Goal: Information Seeking & Learning: Learn about a topic

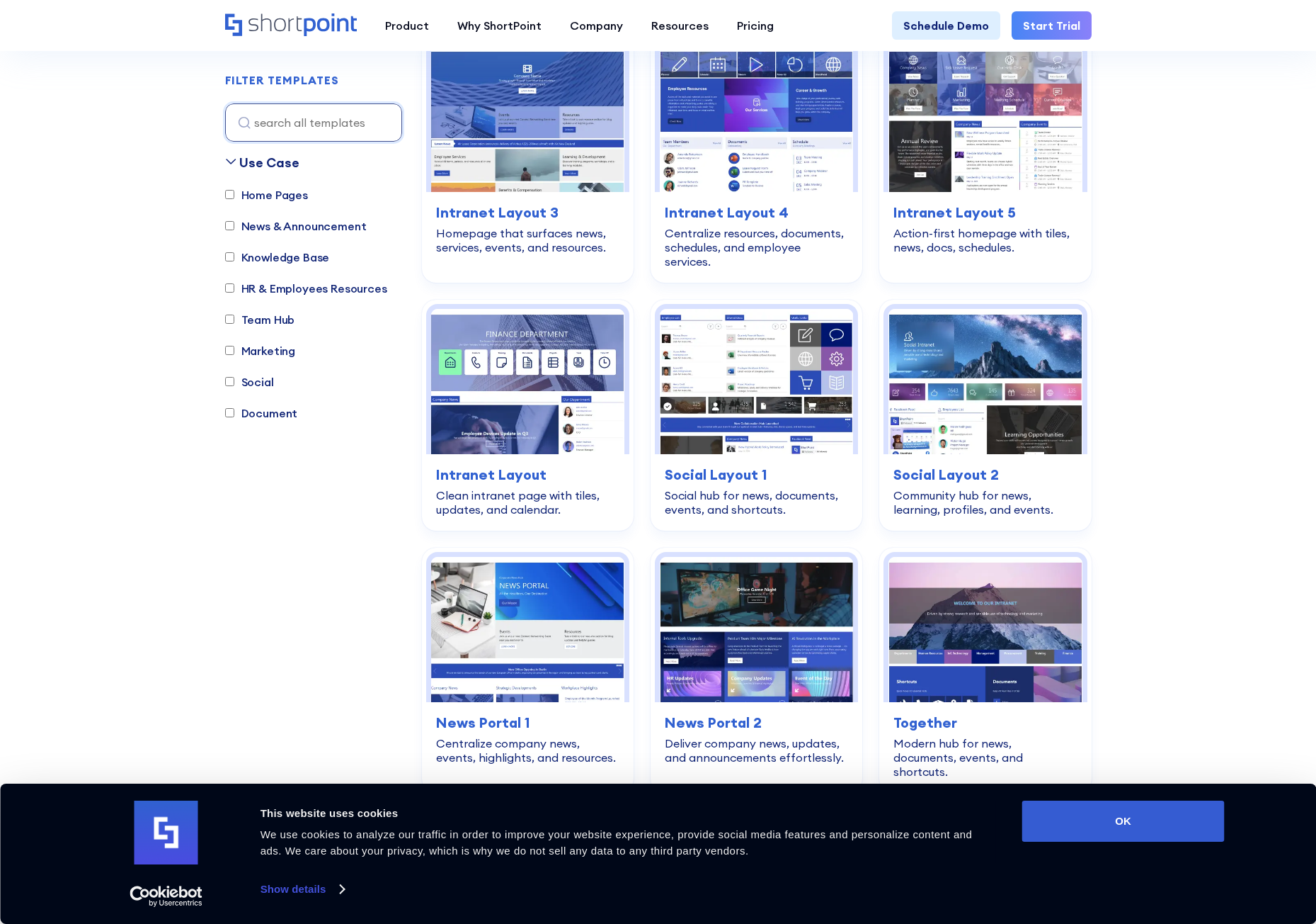
scroll to position [1558, 0]
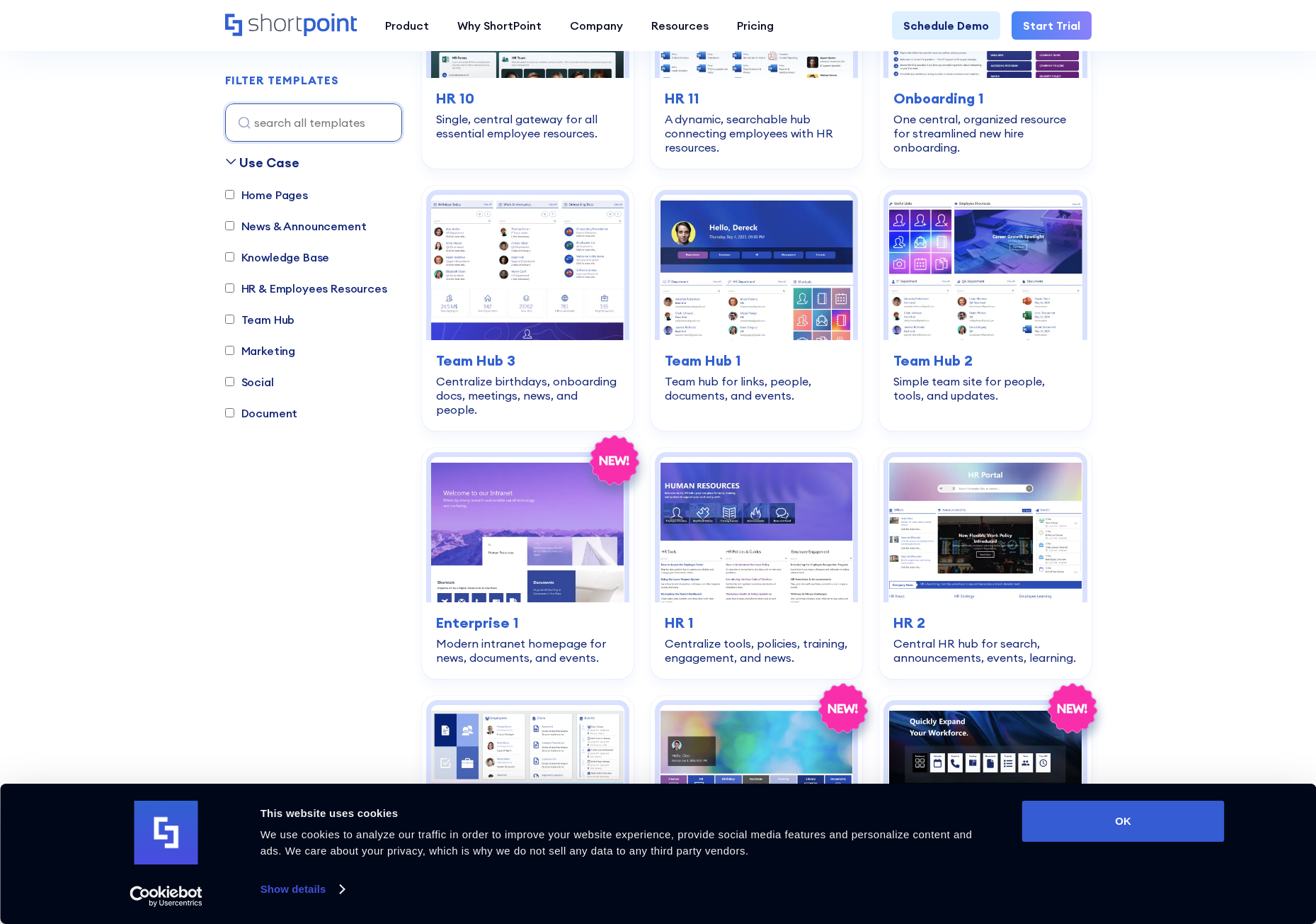
drag, startPoint x: 250, startPoint y: 413, endPoint x: 252, endPoint y: 405, distance: 8.2
click at [250, 413] on label "Document" at bounding box center [262, 413] width 73 height 17
click at [234, 413] on input "Document" at bounding box center [230, 413] width 9 height 9
checkbox input "true"
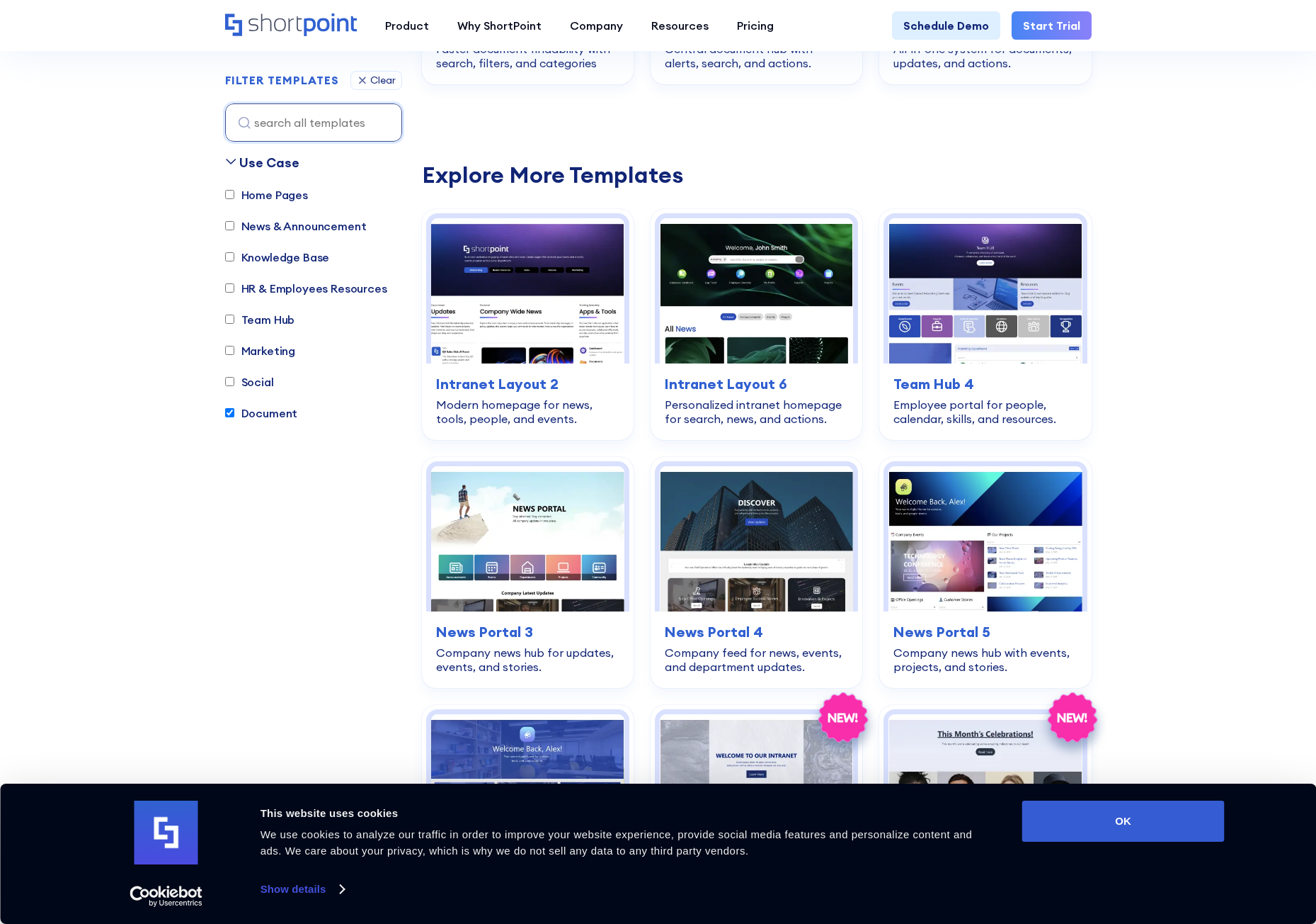
scroll to position [419, 0]
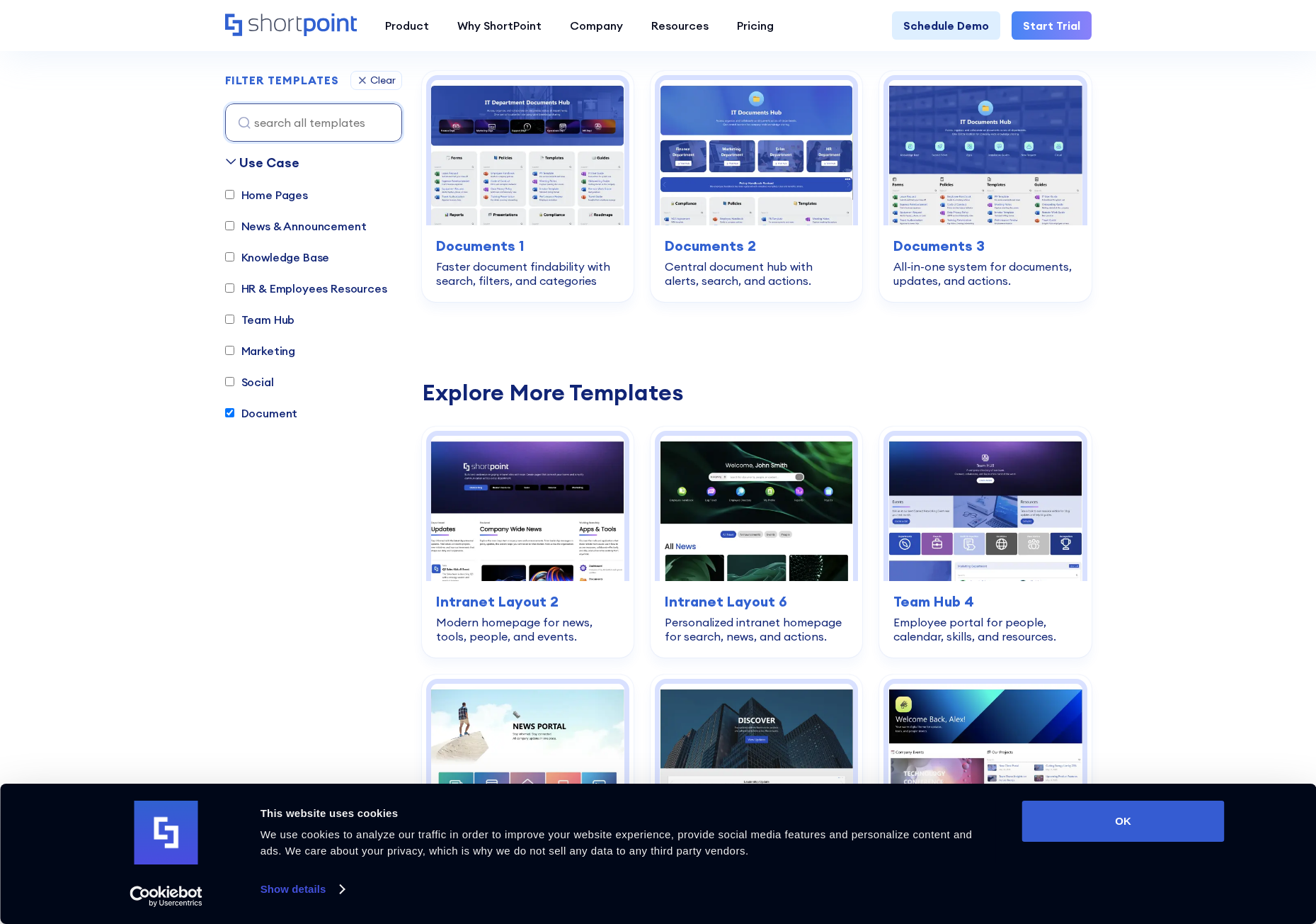
click at [267, 321] on label "Team Hub" at bounding box center [260, 320] width 70 height 17
click at [234, 321] on input "Team Hub" at bounding box center [230, 320] width 9 height 9
checkbox input "true"
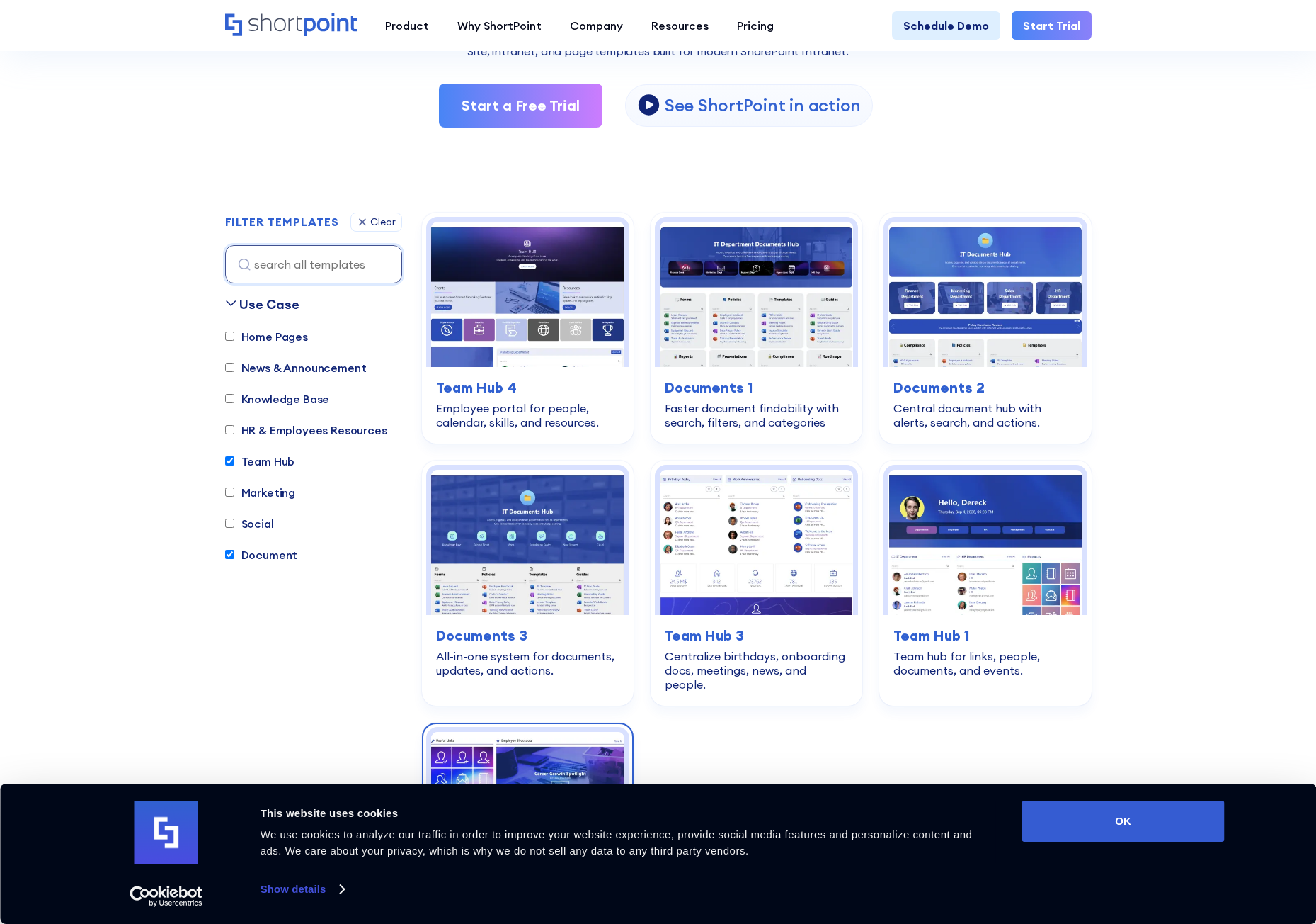
scroll to position [561, 0]
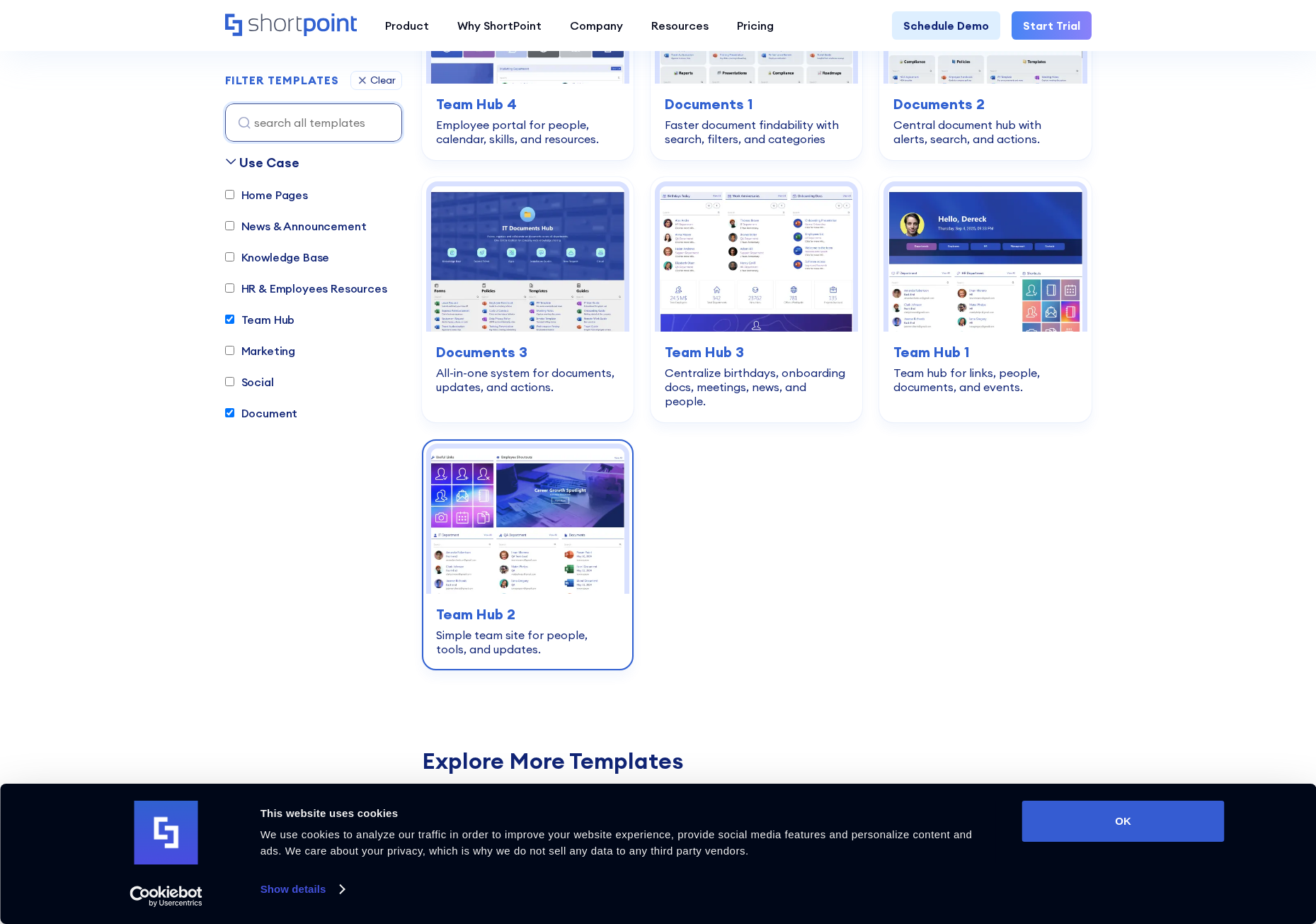
click at [526, 545] on img at bounding box center [527, 521] width 193 height 146
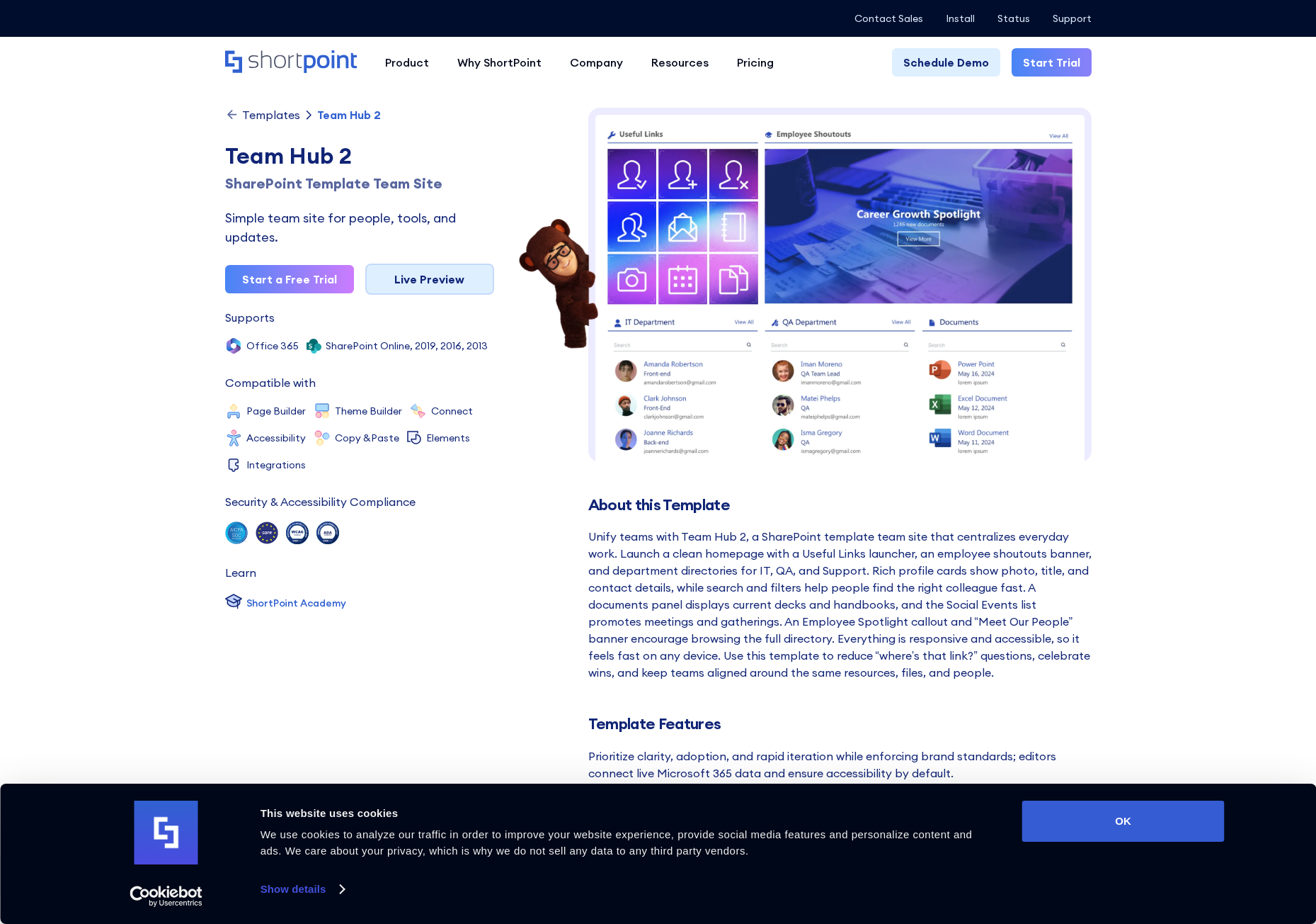
click at [426, 283] on link "Live Preview" at bounding box center [429, 279] width 129 height 31
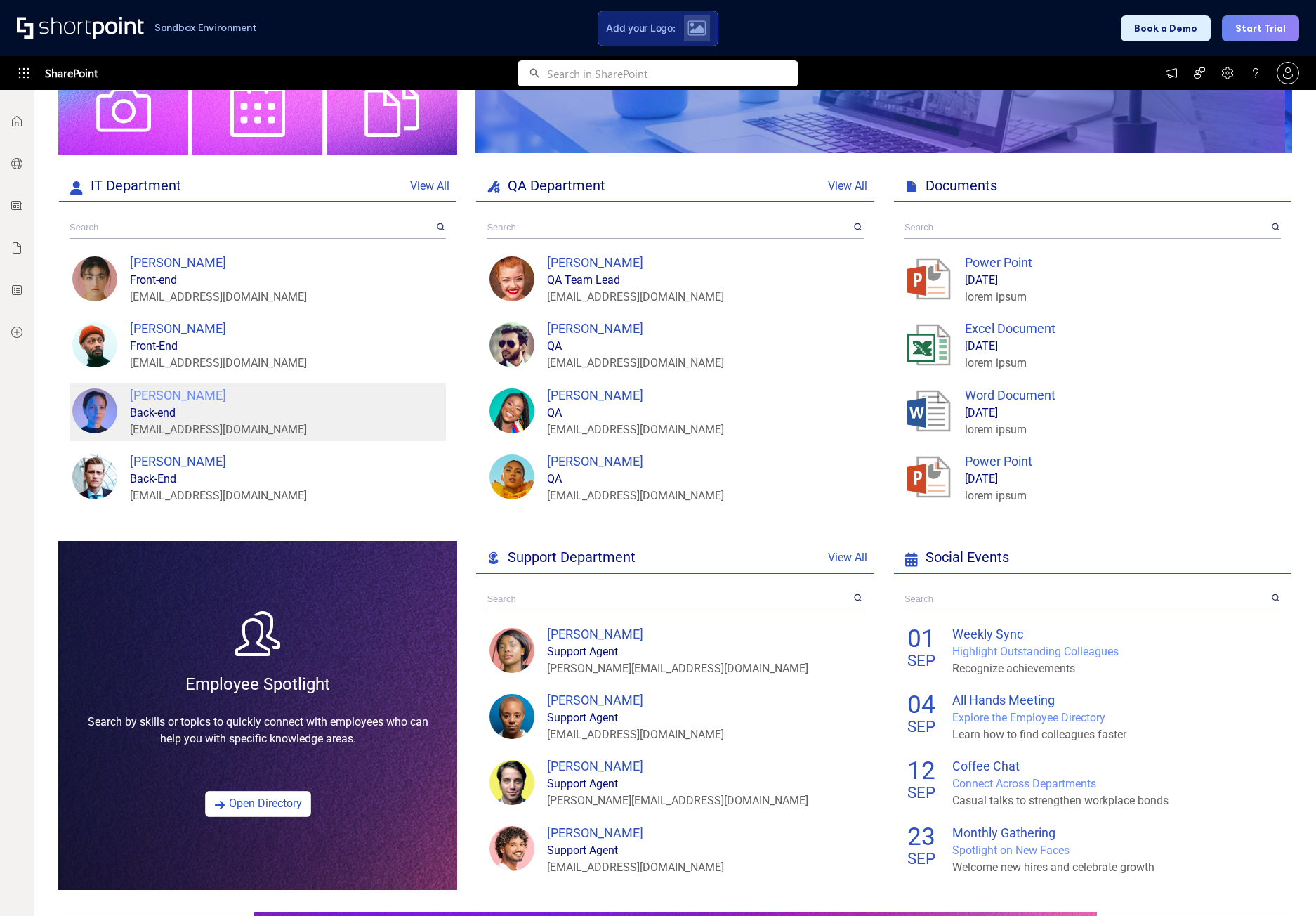
scroll to position [48, 0]
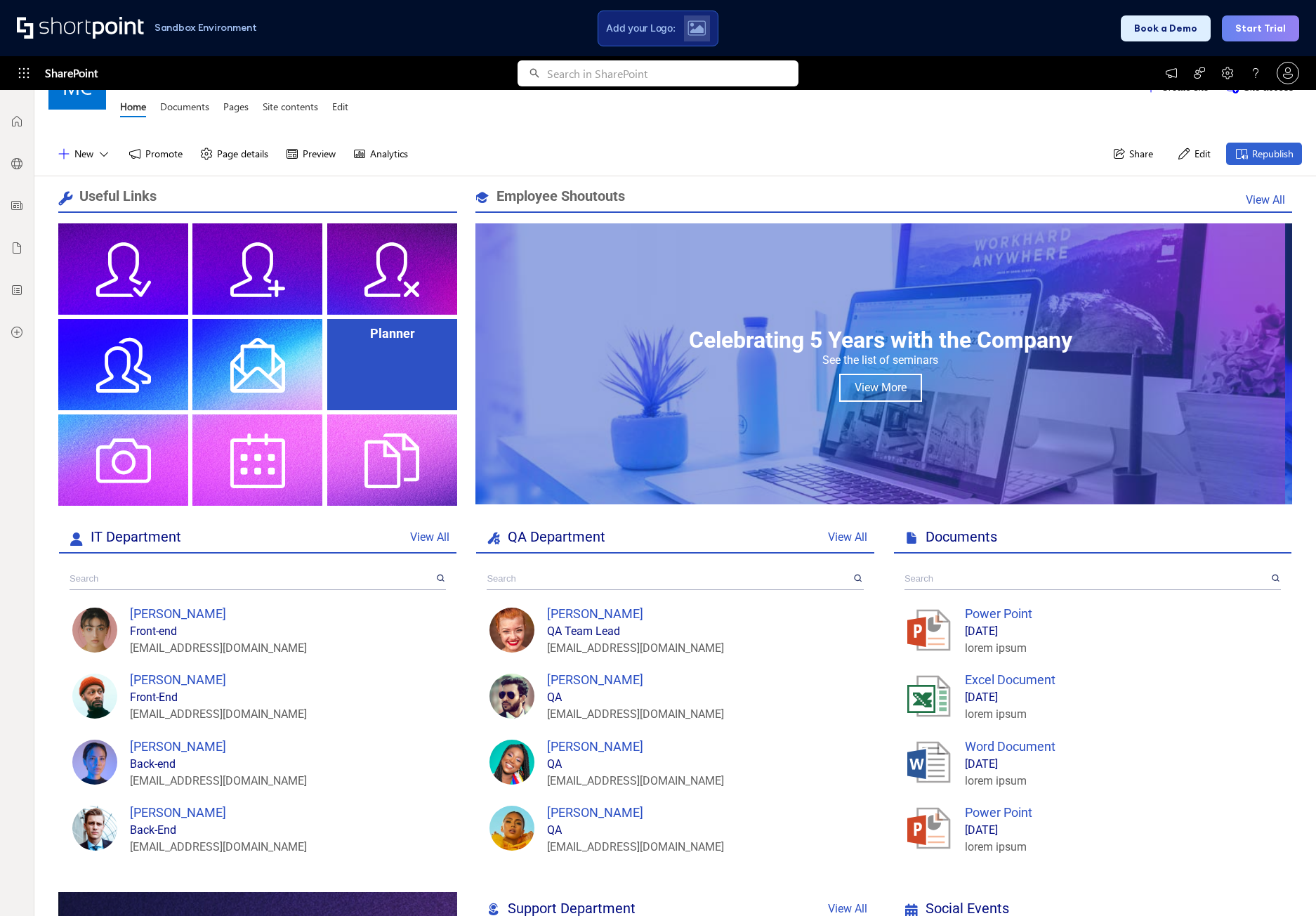
click at [390, 356] on div "Planner" at bounding box center [392, 365] width 130 height 92
click at [389, 334] on div "Planner" at bounding box center [392, 333] width 123 height 15
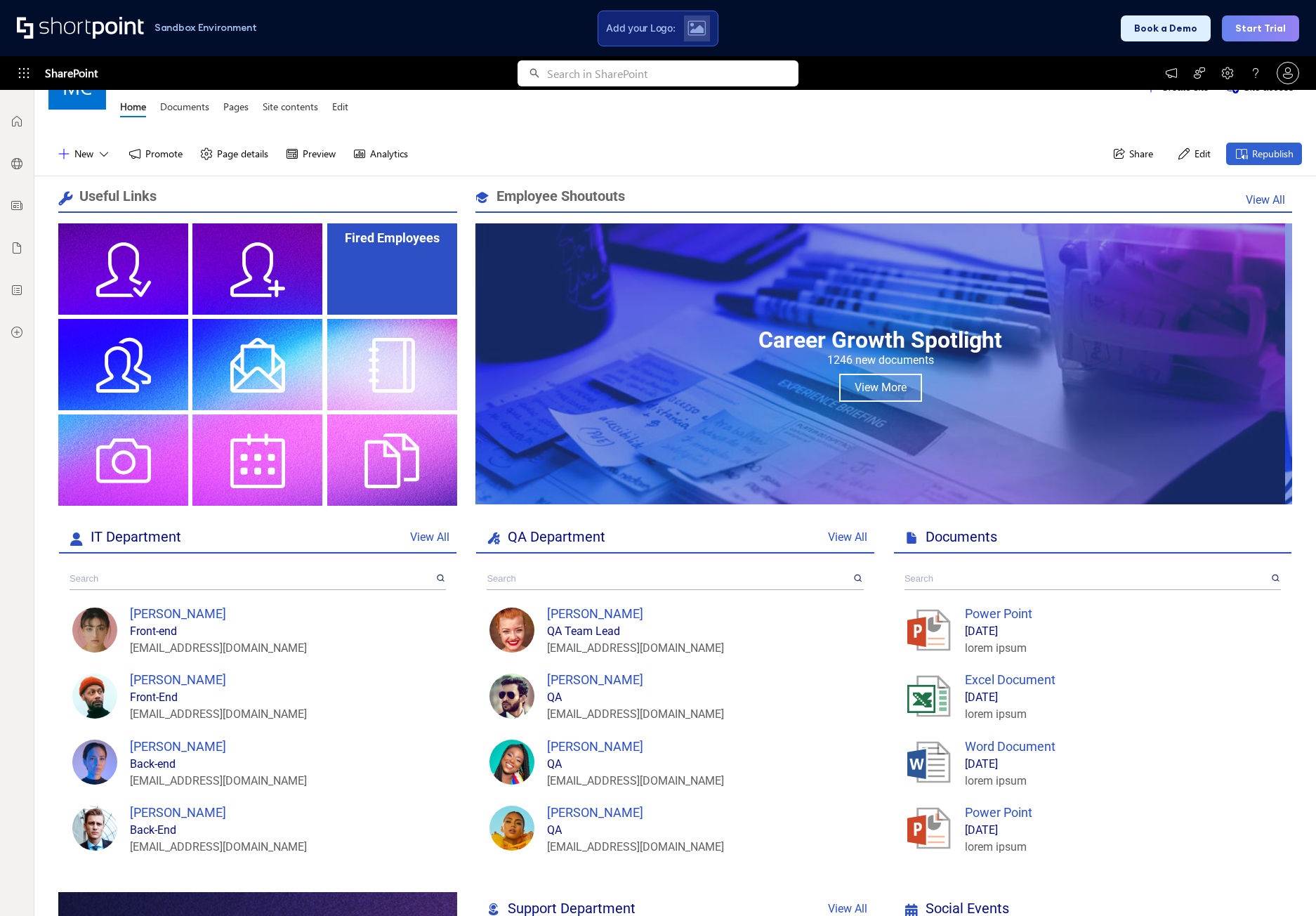
click at [367, 263] on div "Fired Employees" at bounding box center [392, 269] width 130 height 92
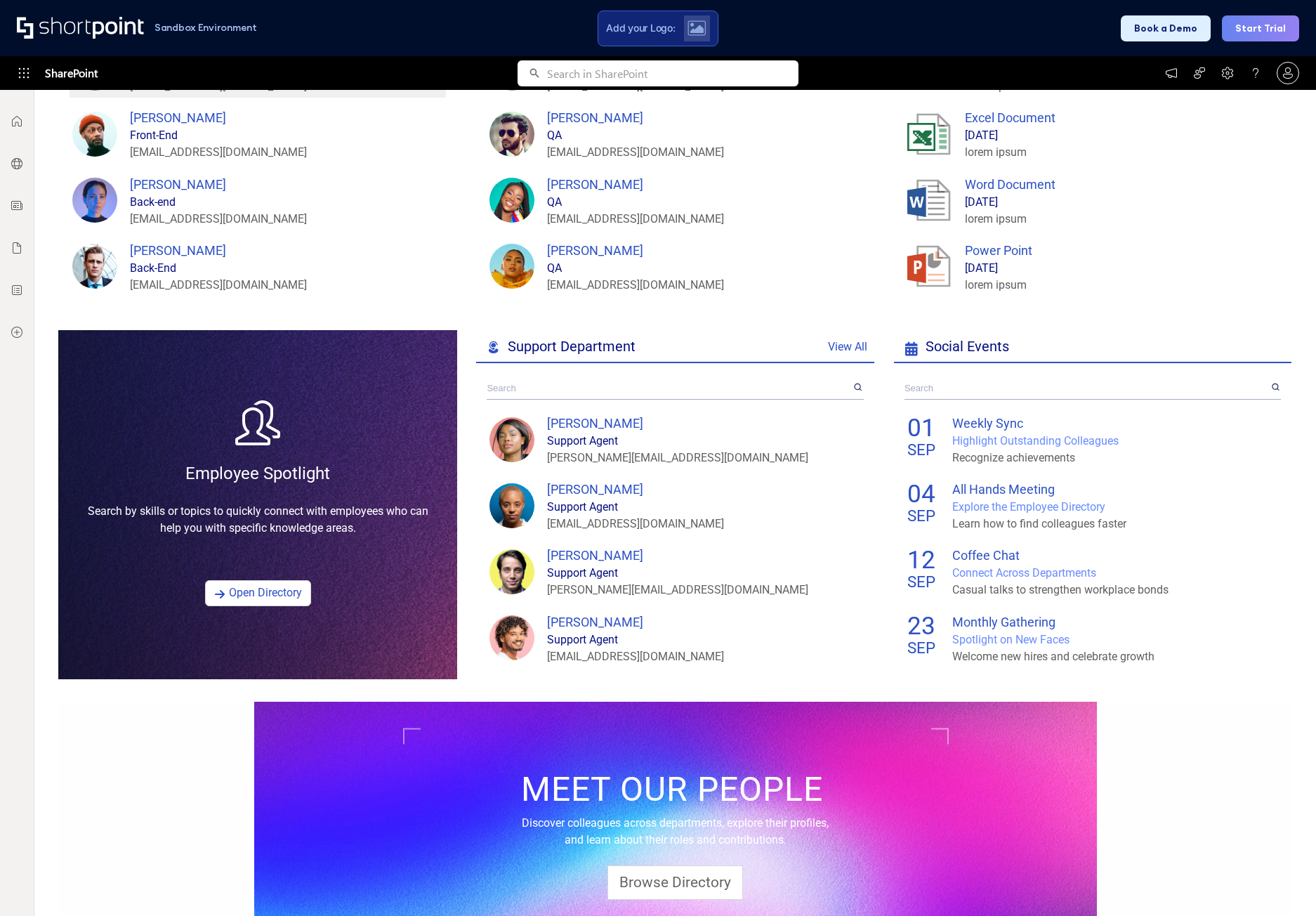
scroll to position [679, 0]
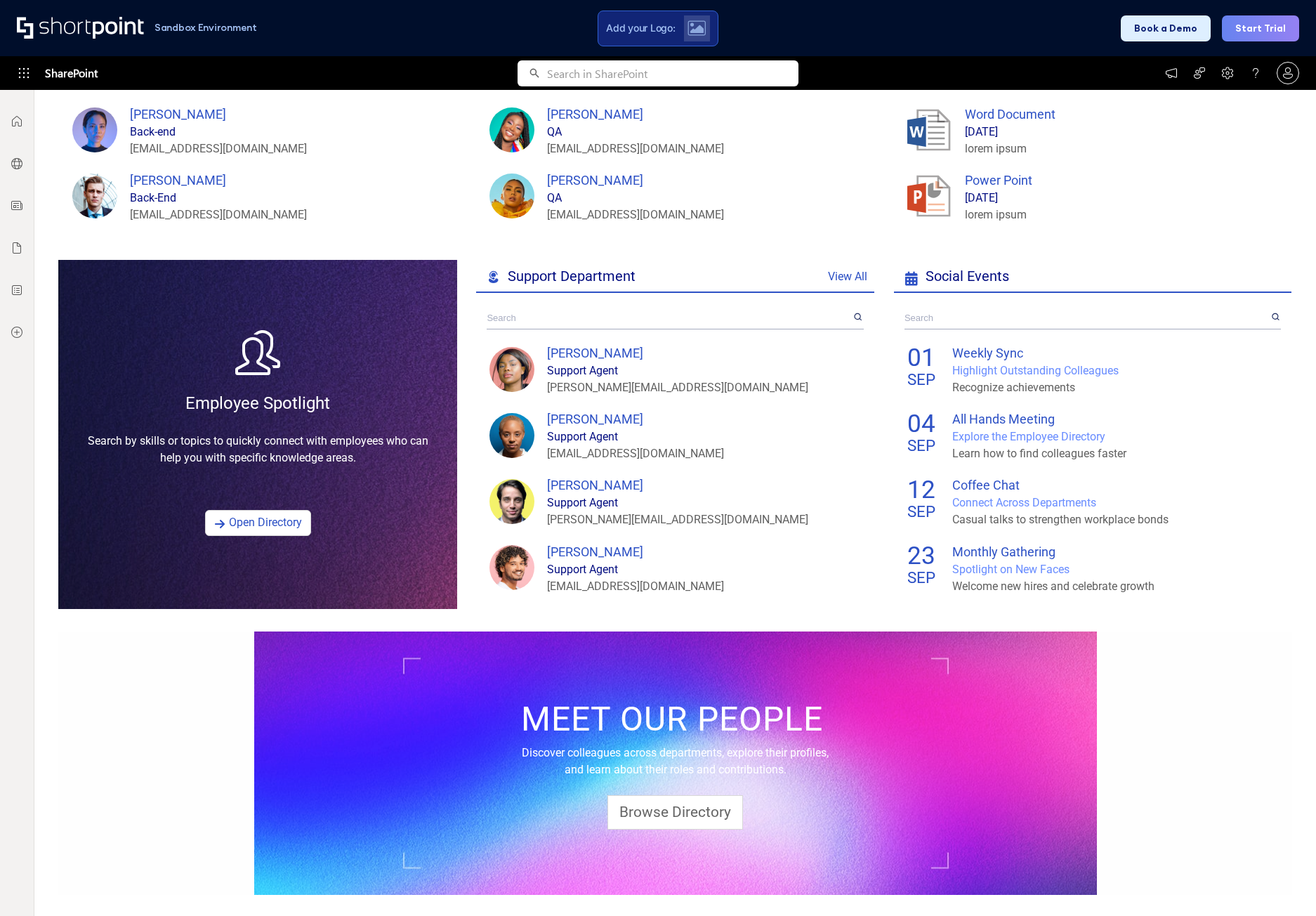
click at [276, 505] on div "Employee Spotlight Search by skills or topics to quickly connect with employees…" at bounding box center [257, 442] width 399 height 135
click at [266, 522] on link "Open Directory" at bounding box center [258, 523] width 106 height 26
